Goal: Navigation & Orientation: Locate item on page

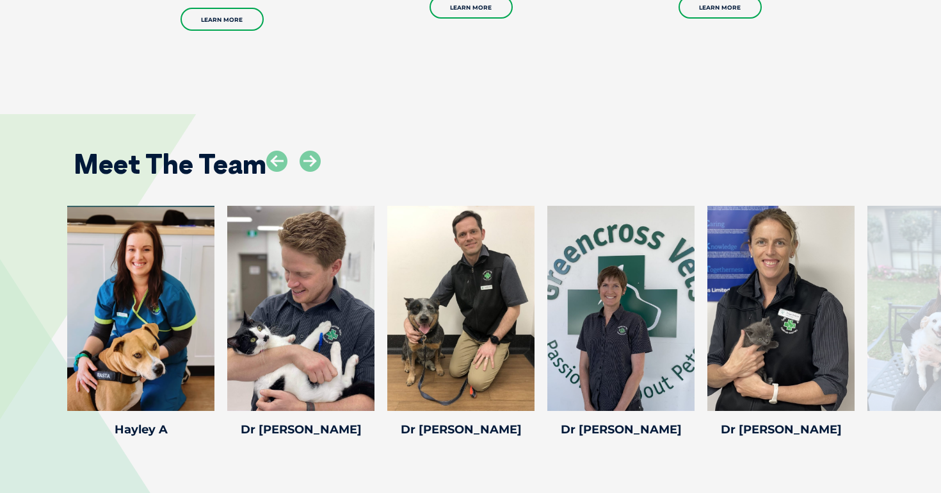
scroll to position [1796, 0]
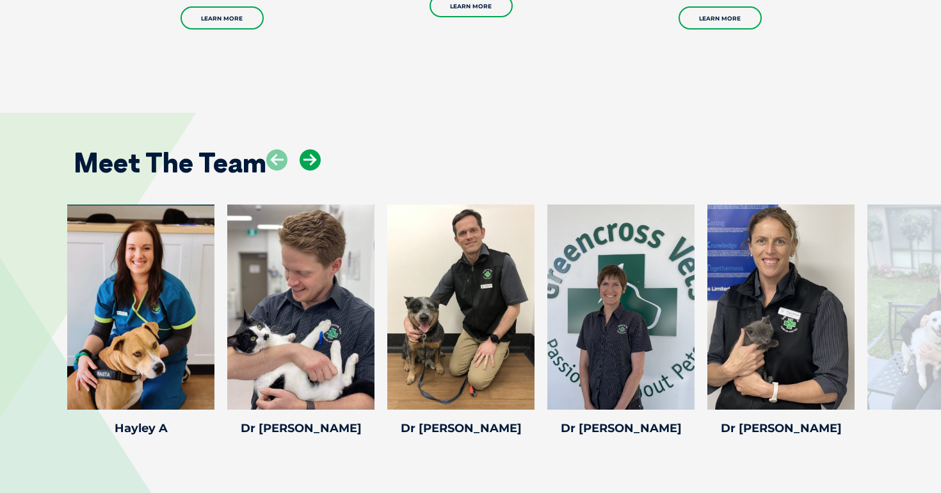
click at [315, 149] on icon at bounding box center [310, 159] width 21 height 21
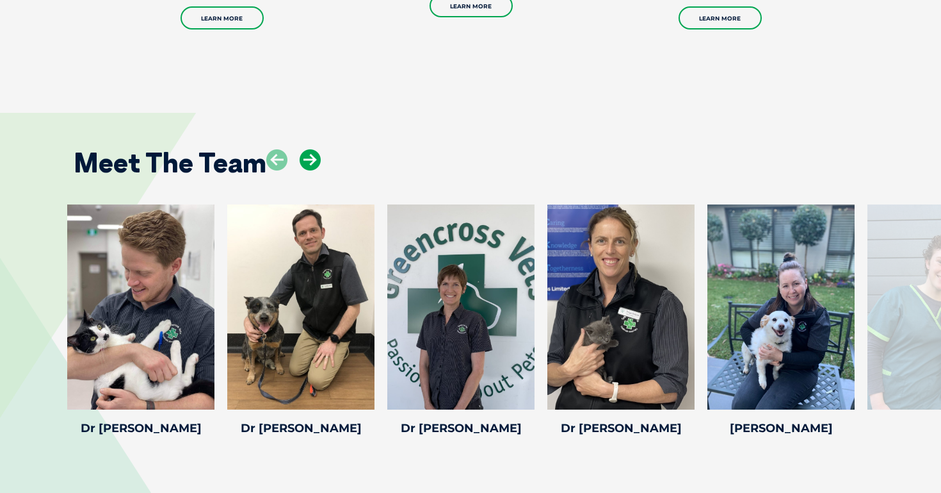
click at [315, 149] on icon at bounding box center [310, 159] width 21 height 21
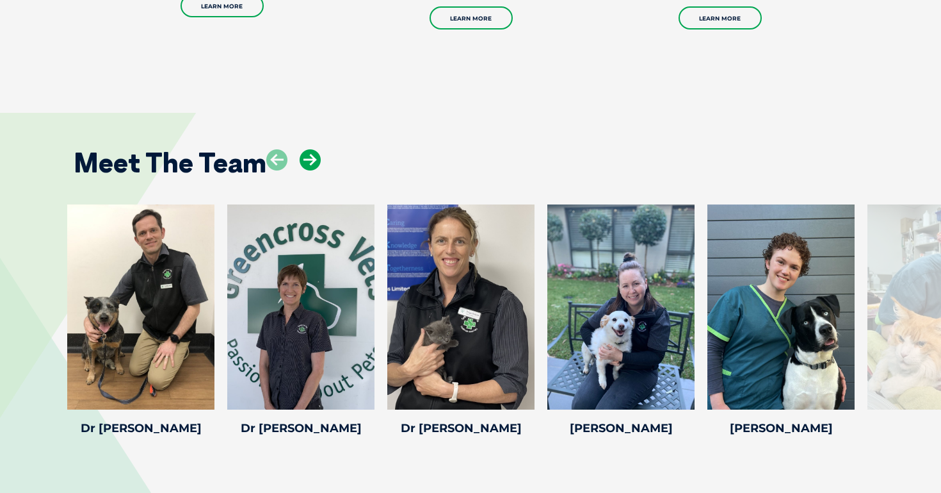
click at [315, 149] on icon at bounding box center [310, 159] width 21 height 21
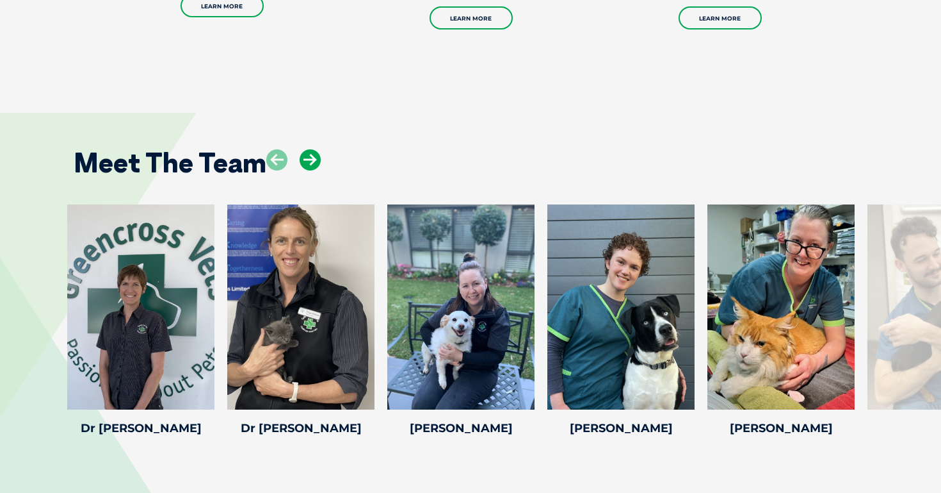
click at [315, 149] on icon at bounding box center [310, 159] width 21 height 21
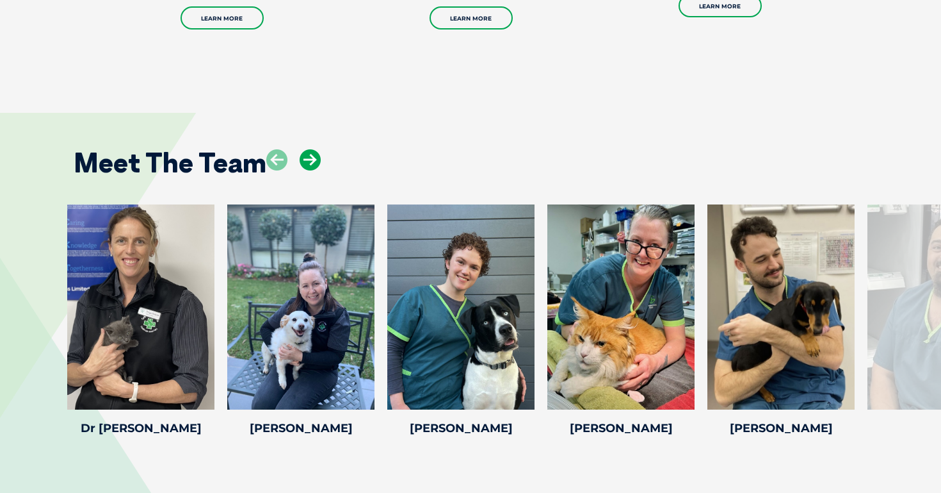
click at [315, 149] on icon at bounding box center [310, 159] width 21 height 21
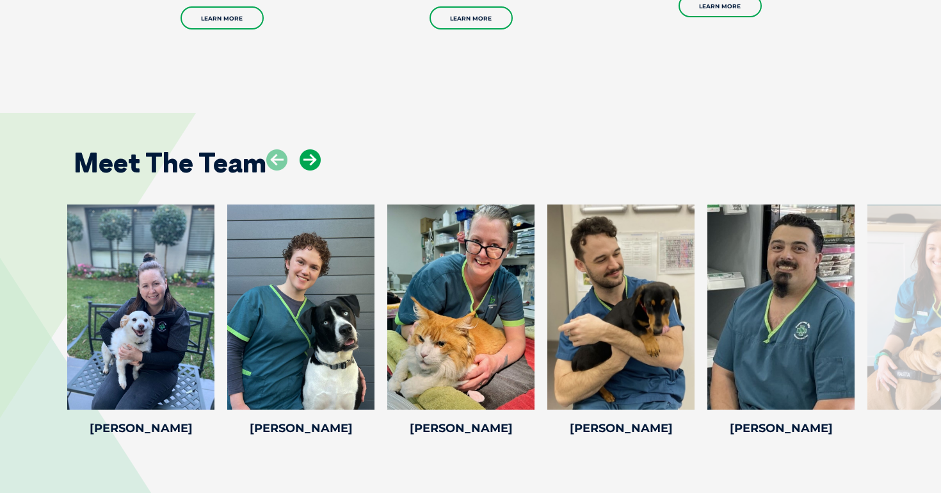
click at [315, 149] on icon at bounding box center [310, 159] width 21 height 21
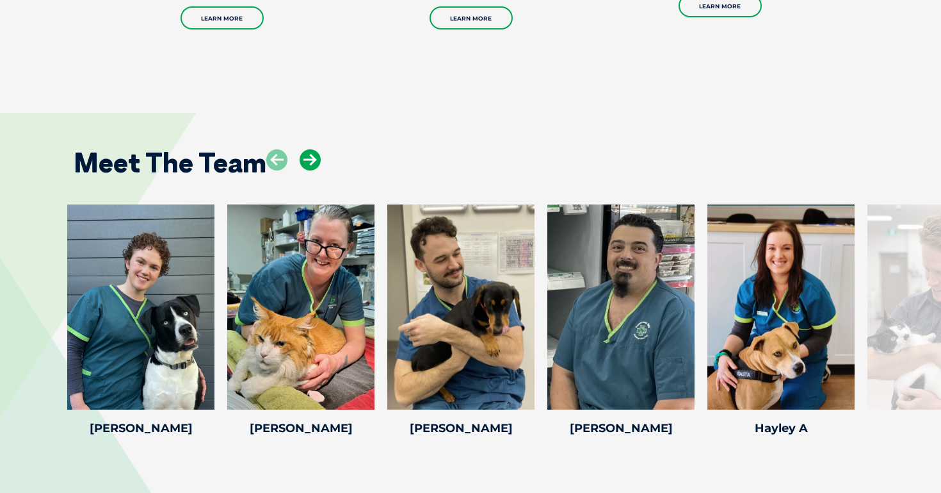
click at [315, 149] on icon at bounding box center [310, 159] width 21 height 21
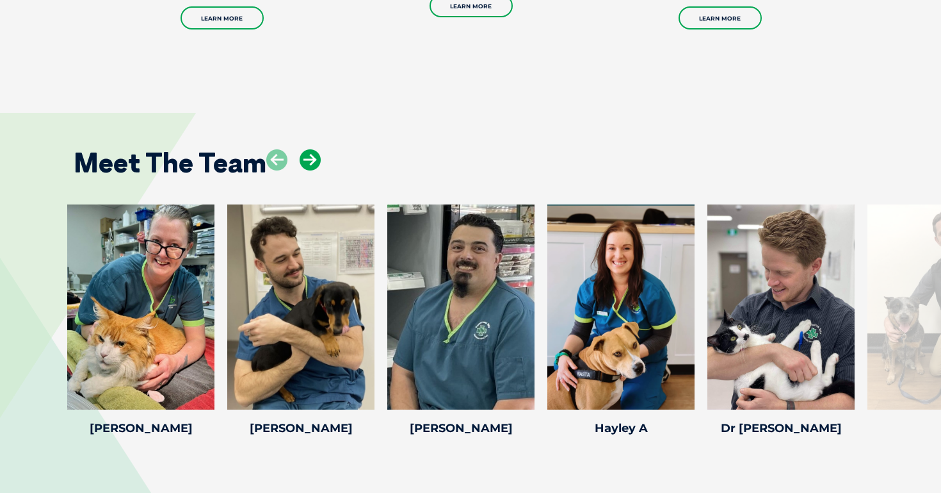
click at [315, 149] on icon at bounding box center [310, 159] width 21 height 21
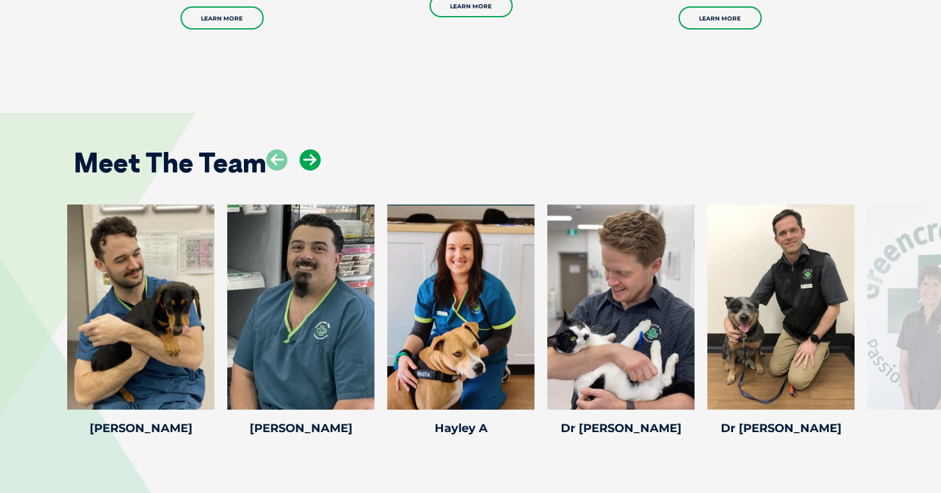
click at [315, 149] on icon at bounding box center [310, 159] width 21 height 21
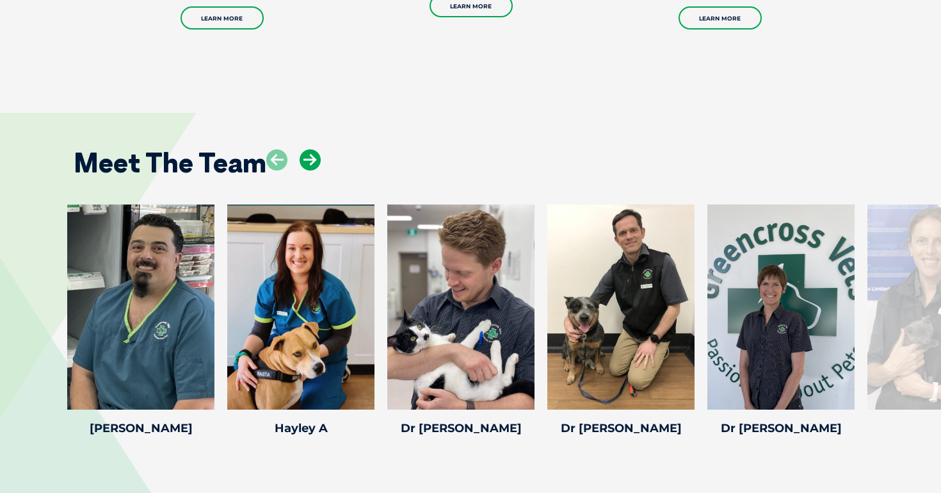
click at [315, 149] on icon at bounding box center [310, 159] width 21 height 21
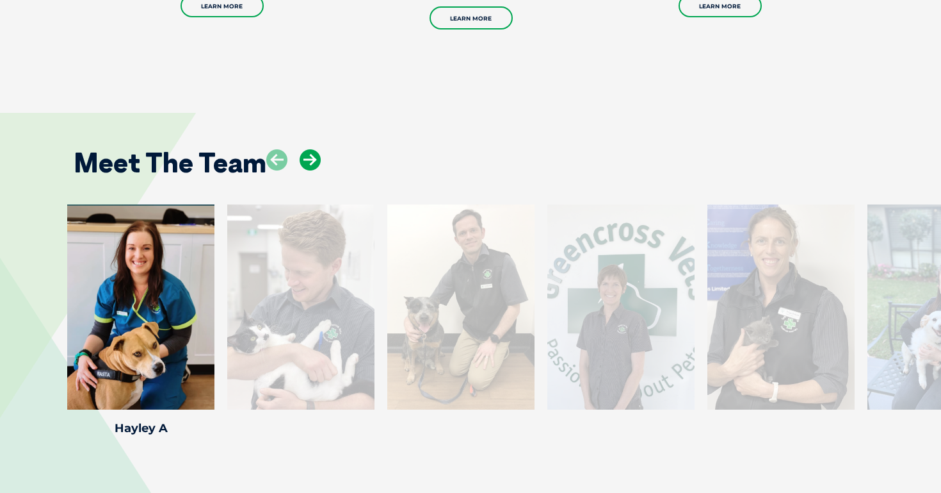
click at [315, 149] on icon at bounding box center [310, 159] width 21 height 21
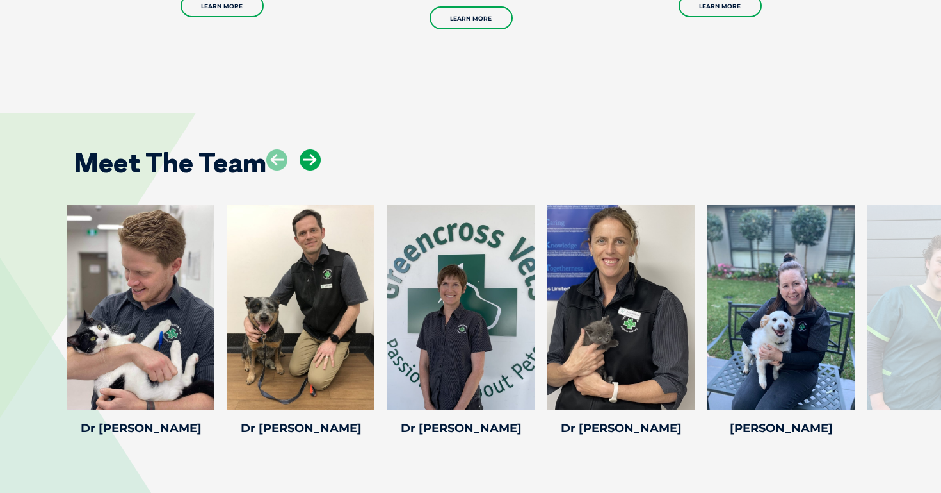
click at [315, 149] on icon at bounding box center [310, 159] width 21 height 21
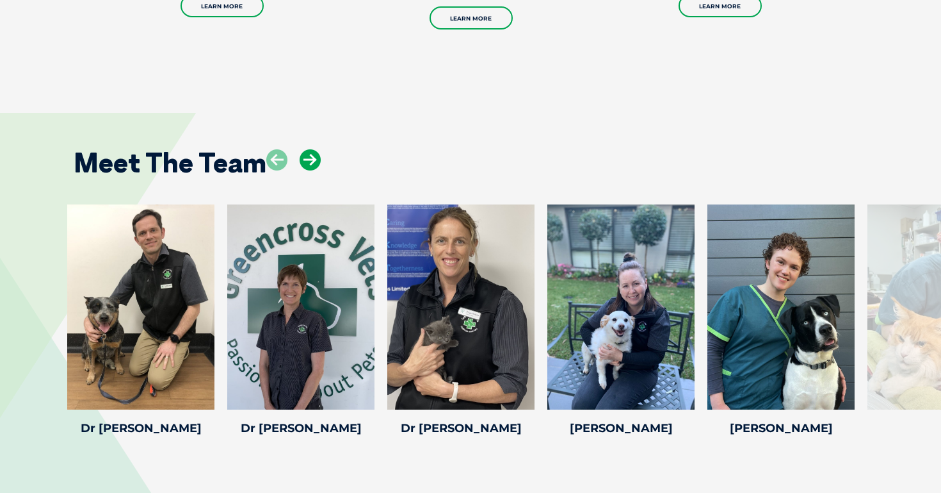
click at [315, 149] on icon at bounding box center [310, 159] width 21 height 21
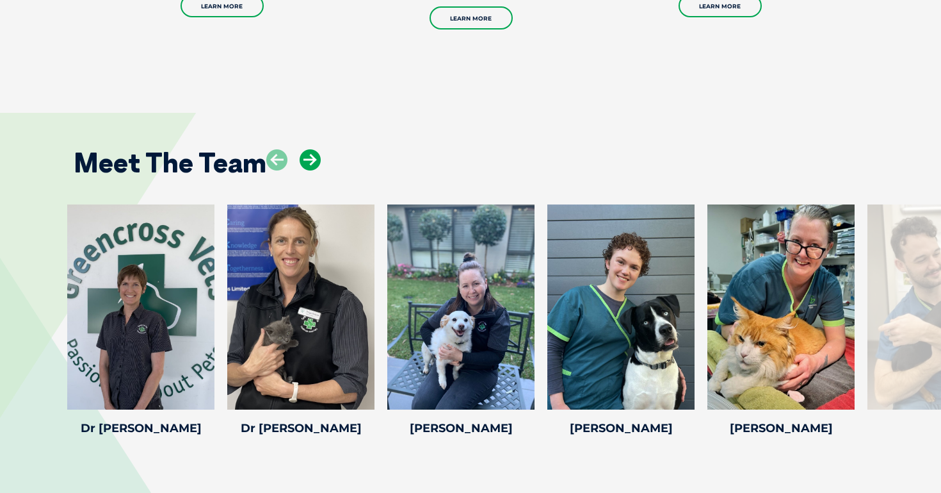
click at [315, 149] on icon at bounding box center [310, 159] width 21 height 21
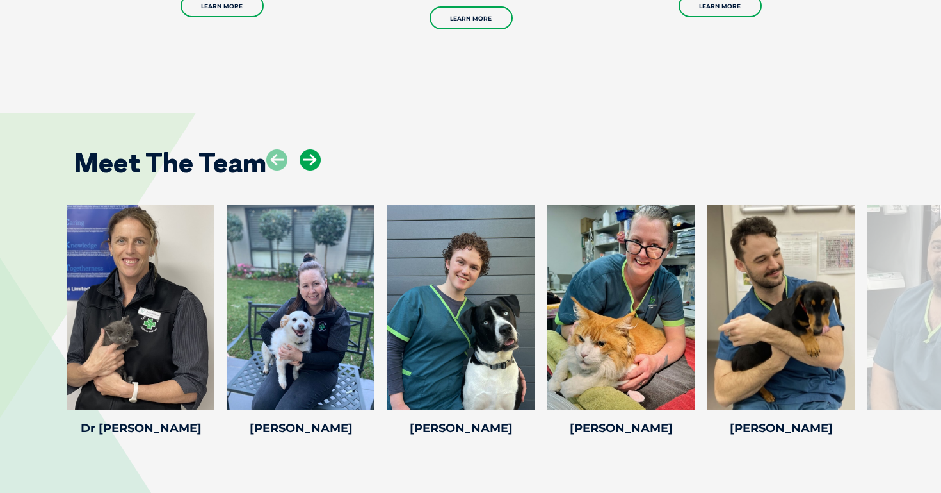
click at [315, 149] on icon at bounding box center [310, 159] width 21 height 21
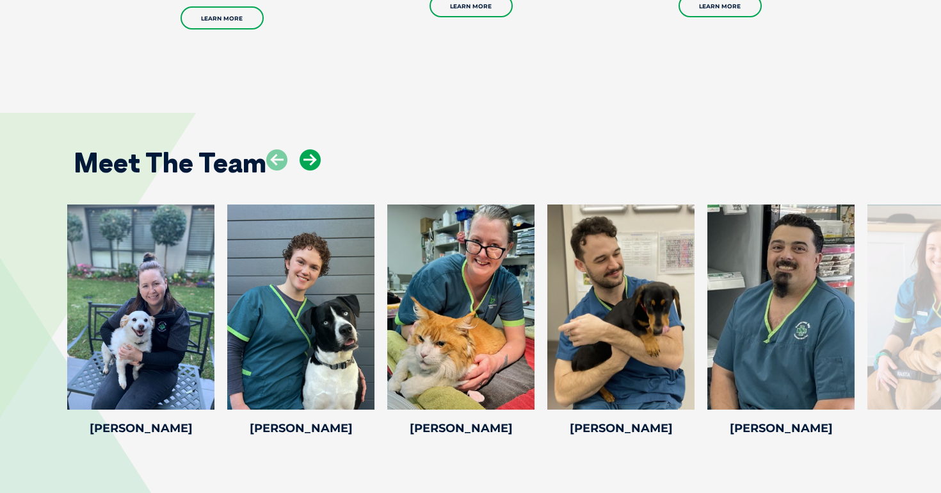
click at [316, 149] on icon at bounding box center [310, 159] width 21 height 21
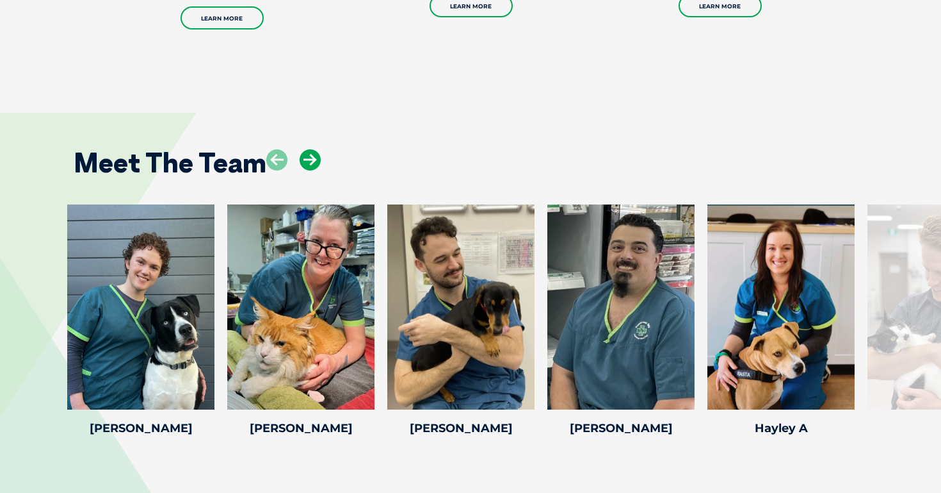
click at [316, 149] on icon at bounding box center [310, 159] width 21 height 21
